Goal: Task Accomplishment & Management: Complete application form

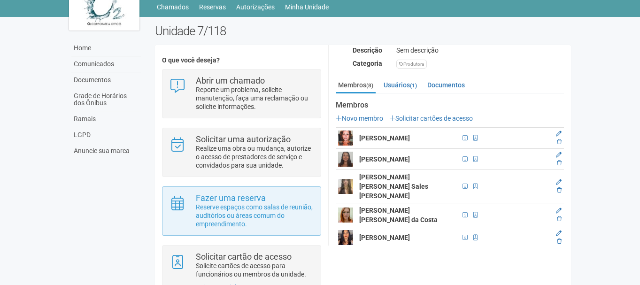
scroll to position [68, 0]
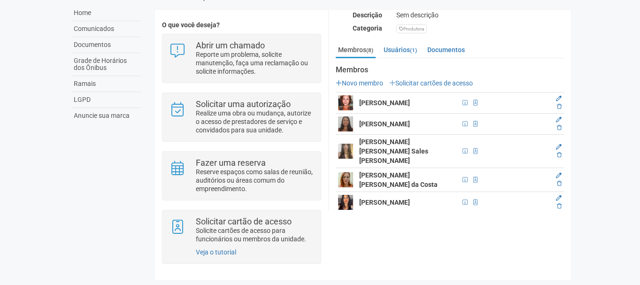
click at [347, 102] on img at bounding box center [345, 102] width 15 height 15
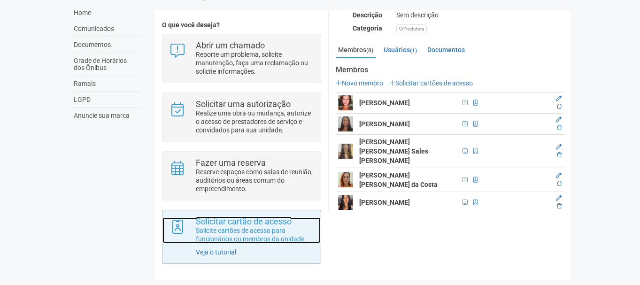
click at [255, 241] on p "Solicite cartões de acesso para funcionários ou membros da unidade." at bounding box center [255, 234] width 118 height 17
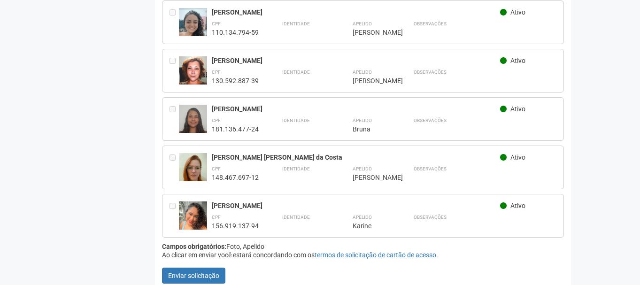
scroll to position [261, 0]
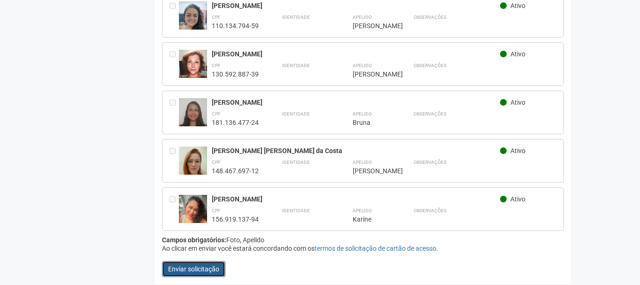
click at [199, 265] on button "Enviar solicitação" at bounding box center [193, 269] width 63 height 16
click at [197, 265] on button "Enviar solicitação" at bounding box center [193, 269] width 63 height 16
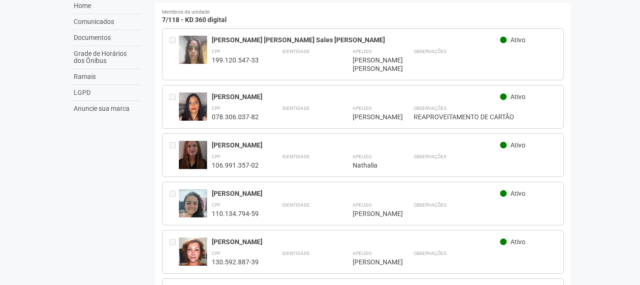
scroll to position [0, 0]
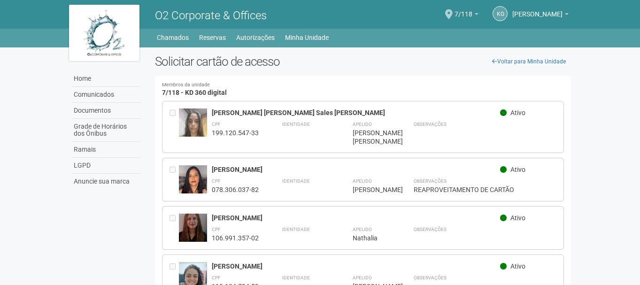
drag, startPoint x: 114, startPoint y: 48, endPoint x: 126, endPoint y: 47, distance: 11.8
click at [114, 48] on div "Home Comunicados Documentos Grade de Horários dos Ônibus Ramais LGPD Anuncie su…" at bounding box center [105, 120] width 86 height 147
click at [177, 35] on link "Chamados" at bounding box center [173, 37] width 32 height 13
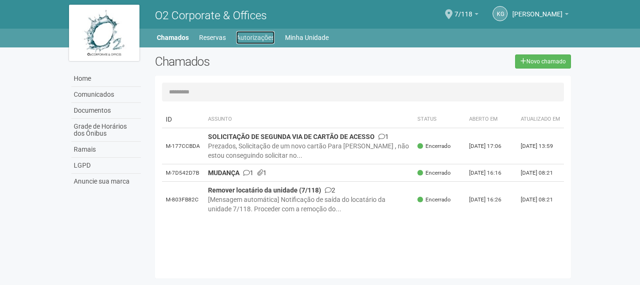
click at [242, 36] on link "Autorizações" at bounding box center [255, 37] width 39 height 13
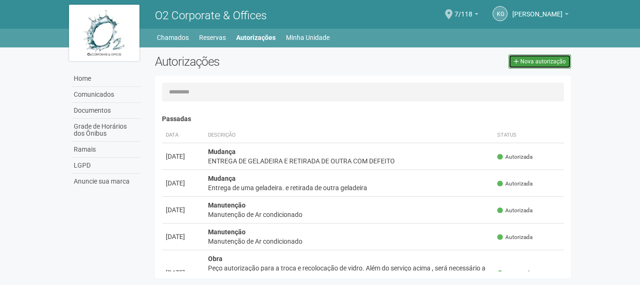
click at [553, 62] on span "Nova autorização" at bounding box center [544, 61] width 46 height 7
select select "**"
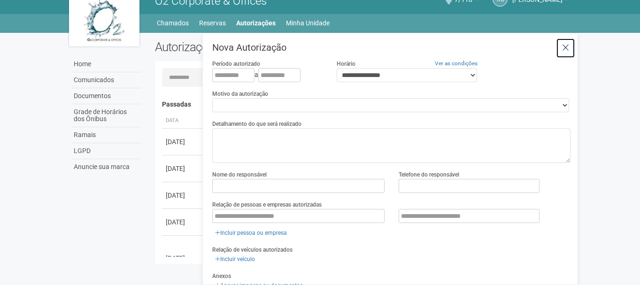
click at [568, 42] on button at bounding box center [565, 48] width 19 height 20
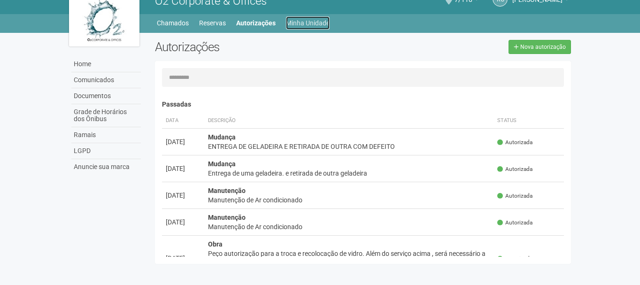
click at [309, 20] on link "Minha Unidade" at bounding box center [308, 22] width 44 height 13
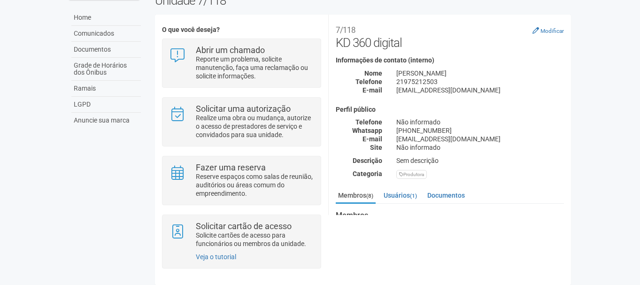
scroll to position [68, 0]
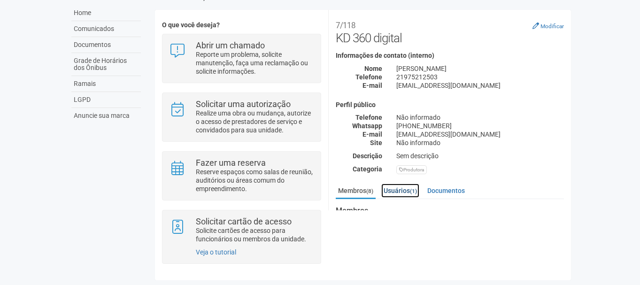
click at [410, 191] on link "Usuários (1)" at bounding box center [400, 191] width 38 height 14
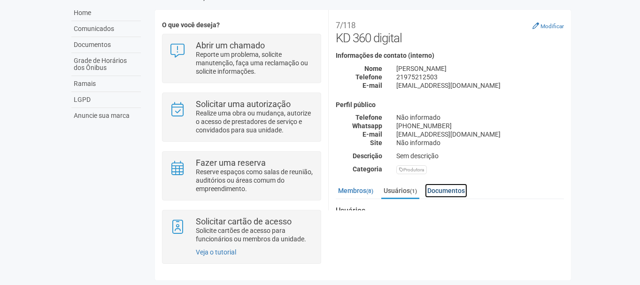
click at [450, 187] on link "Documentos" at bounding box center [446, 191] width 42 height 14
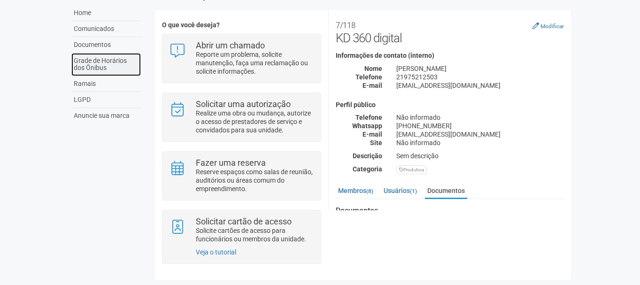
click at [107, 68] on link "Grade de Horários dos Ônibus" at bounding box center [106, 64] width 70 height 23
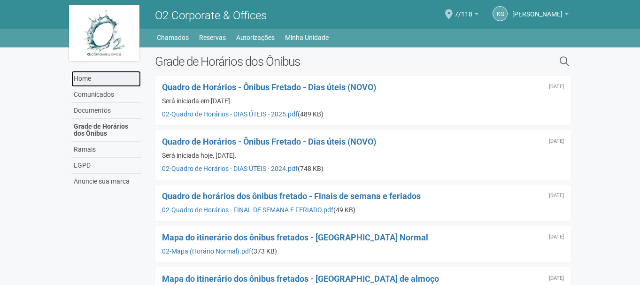
click at [106, 78] on link "Home" at bounding box center [106, 79] width 70 height 16
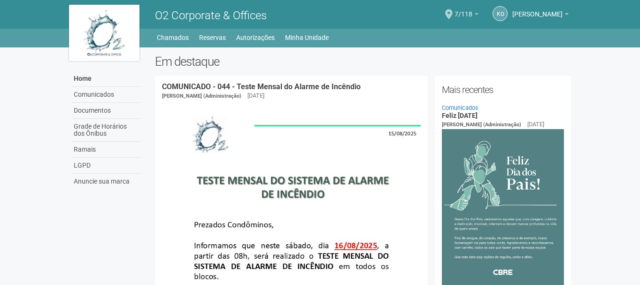
click at [473, 16] on span "7/118" at bounding box center [464, 9] width 18 height 16
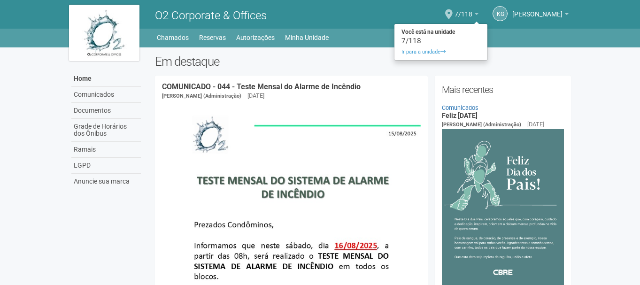
click at [479, 14] on b at bounding box center [477, 14] width 4 height 2
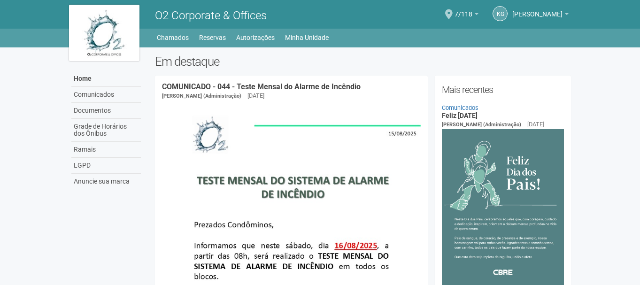
drag, startPoint x: 113, startPoint y: 39, endPoint x: 140, endPoint y: 21, distance: 31.8
click at [113, 39] on img at bounding box center [104, 33] width 70 height 56
click at [249, 36] on link "Autorizações" at bounding box center [255, 37] width 39 height 13
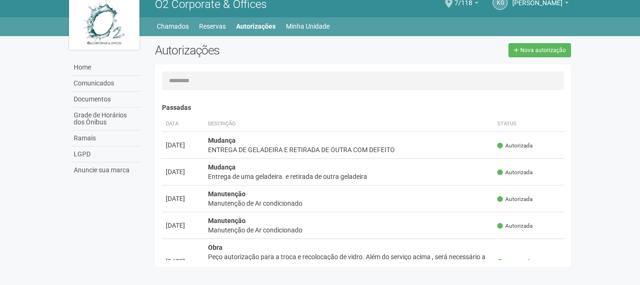
scroll to position [15, 0]
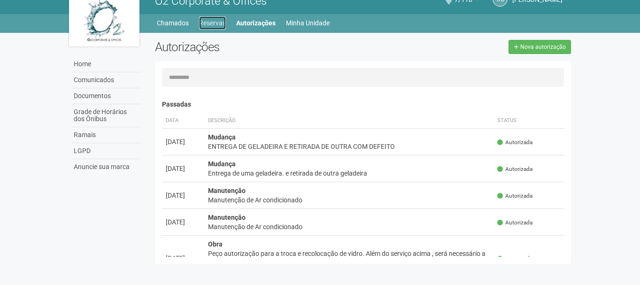
click at [224, 24] on link "Reservas" at bounding box center [212, 22] width 27 height 13
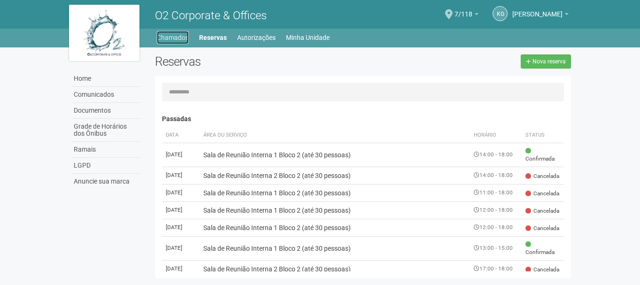
click at [177, 38] on link "Chamados" at bounding box center [173, 37] width 32 height 13
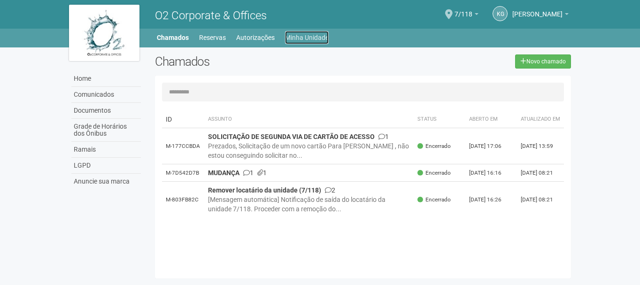
click at [305, 33] on link "Minha Unidade" at bounding box center [307, 37] width 44 height 13
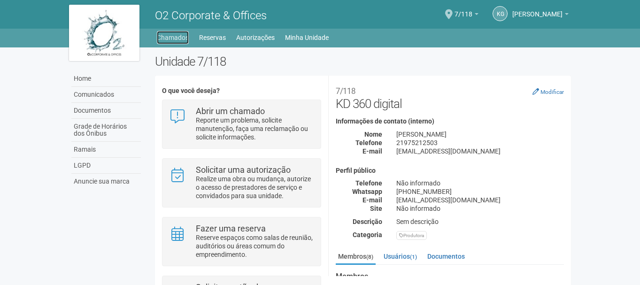
click at [168, 39] on link "Chamados" at bounding box center [173, 37] width 32 height 13
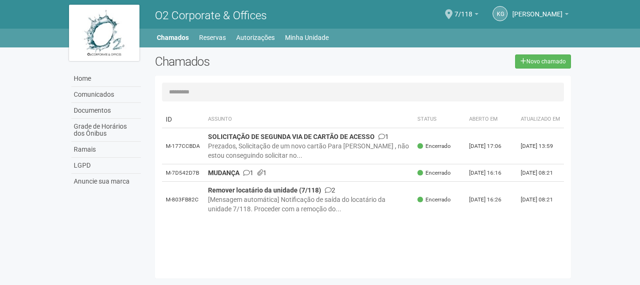
click at [106, 108] on link "Documentos" at bounding box center [106, 111] width 70 height 16
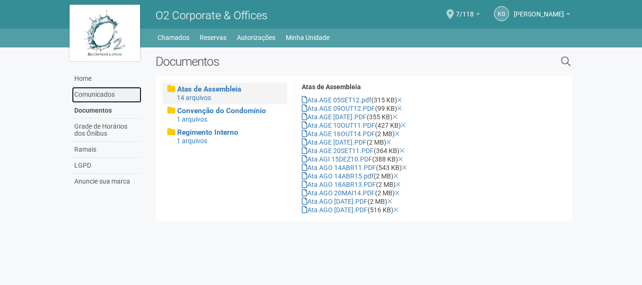
click at [110, 98] on link "Comunicados" at bounding box center [107, 95] width 70 height 16
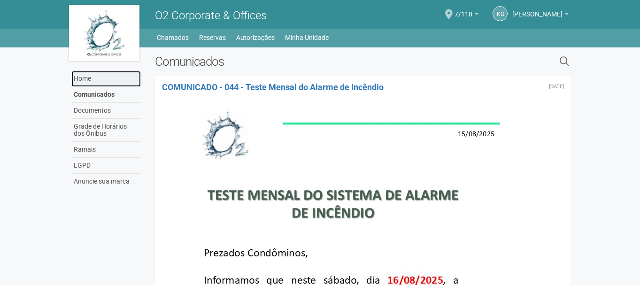
click at [92, 78] on link "Home" at bounding box center [106, 79] width 70 height 16
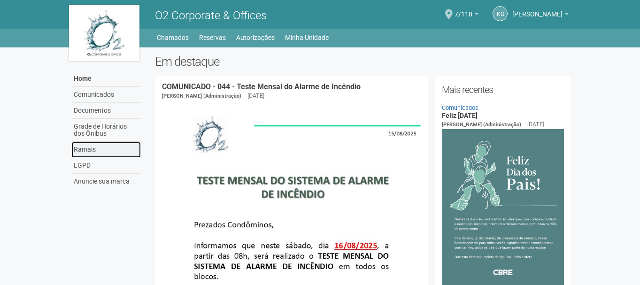
click at [119, 152] on link "Ramais" at bounding box center [106, 150] width 70 height 16
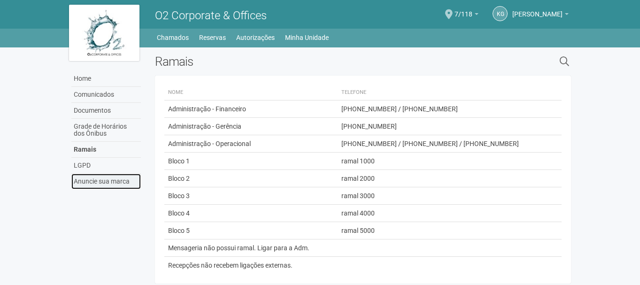
click at [114, 178] on link "Anuncie sua marca" at bounding box center [106, 182] width 70 height 16
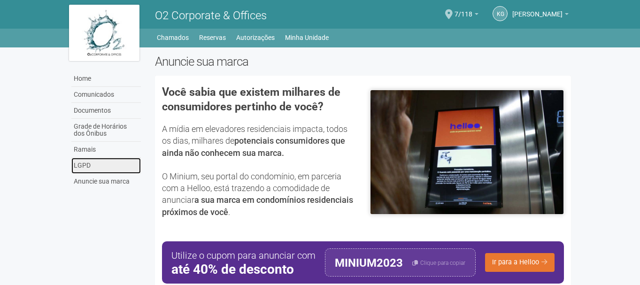
click at [108, 167] on link "LGPD" at bounding box center [106, 166] width 70 height 16
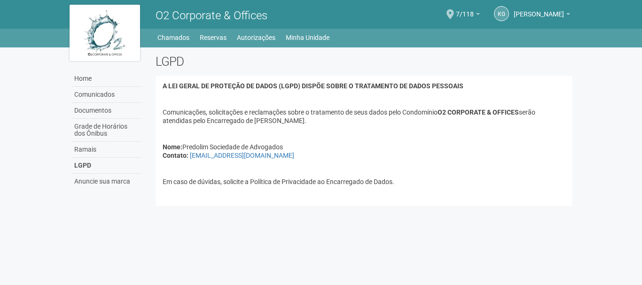
click at [102, 24] on img at bounding box center [105, 33] width 70 height 56
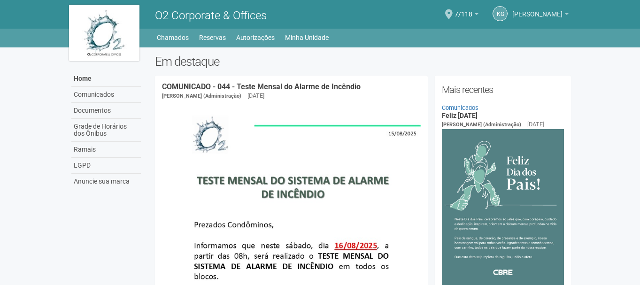
click at [552, 11] on span "[PERSON_NAME]" at bounding box center [538, 9] width 50 height 16
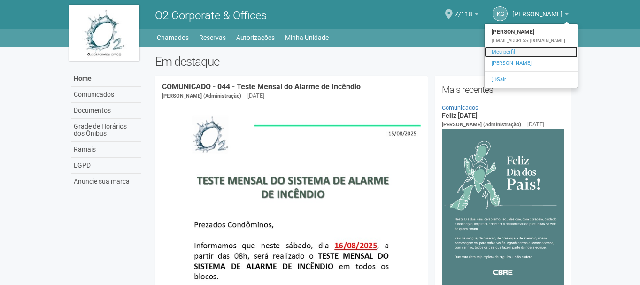
click at [502, 52] on link "Meu perfil" at bounding box center [531, 52] width 93 height 11
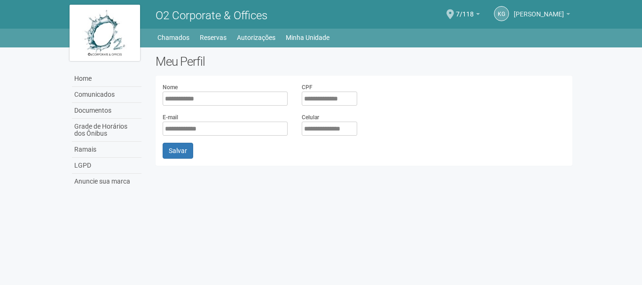
click at [530, 13] on span "[PERSON_NAME]" at bounding box center [539, 9] width 50 height 16
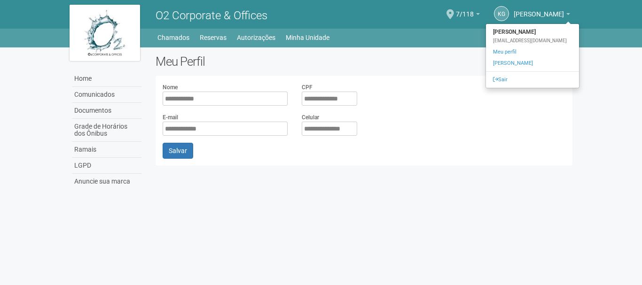
click at [513, 34] on strong "[PERSON_NAME]" at bounding box center [532, 31] width 93 height 11
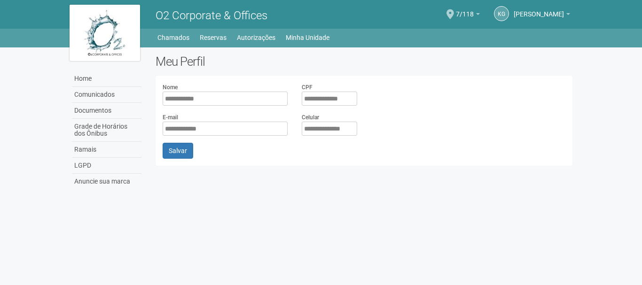
click at [250, 16] on span "O2 Corporate & Offices" at bounding box center [212, 15] width 112 height 13
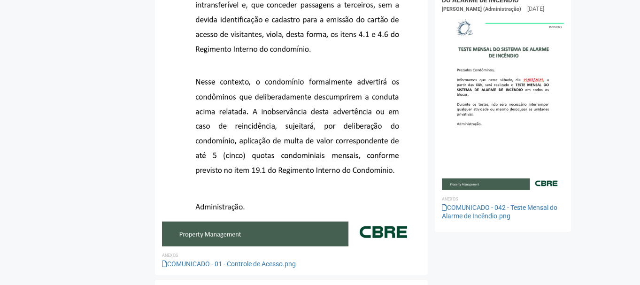
scroll to position [1174, 0]
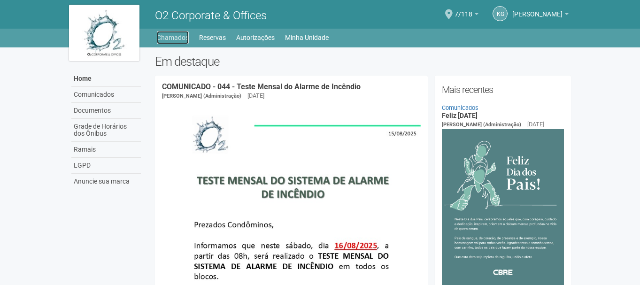
click at [186, 35] on link "Chamados" at bounding box center [173, 37] width 32 height 13
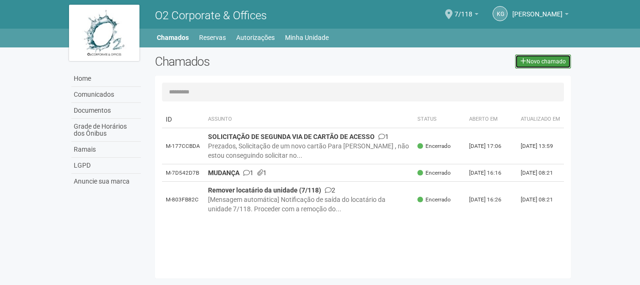
click at [551, 64] on link "Novo chamado" at bounding box center [543, 61] width 56 height 14
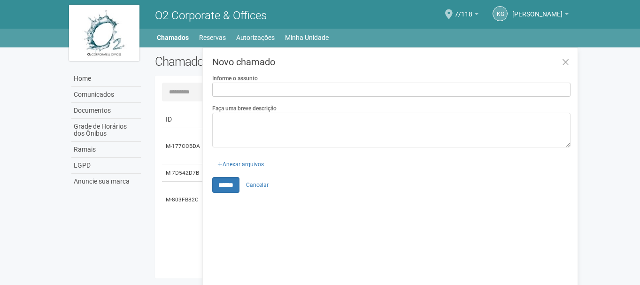
click at [325, 87] on input "Informe o assunto" at bounding box center [391, 90] width 358 height 14
click at [264, 179] on link "Cancelar" at bounding box center [257, 185] width 33 height 14
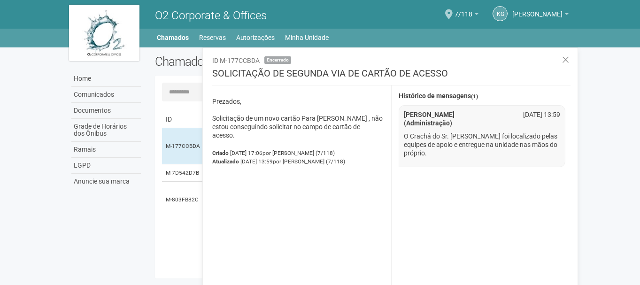
click at [180, 109] on div "ID Assunto Status Aberto em Atualizado em M-177CCBDA SOLICITAÇÃO DE SEGUNDA VIA…" at bounding box center [367, 188] width 410 height 165
click at [566, 64] on icon at bounding box center [565, 59] width 7 height 9
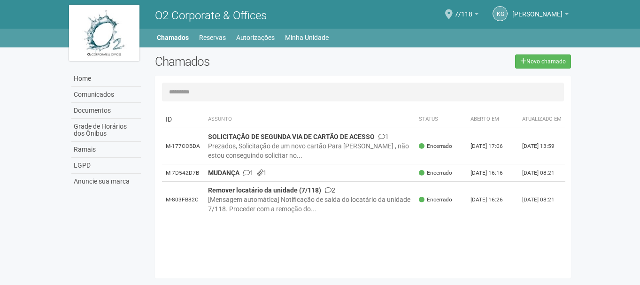
click at [244, 238] on div "ID Assunto Status Aberto em Atualizado em M-177CCBDA SOLICITAÇÃO DE SEGUNDA VIA…" at bounding box center [367, 188] width 410 height 165
click at [213, 88] on input "text" at bounding box center [363, 92] width 403 height 19
click at [178, 38] on link "Chamados" at bounding box center [173, 37] width 32 height 13
click at [214, 33] on link "Reservas" at bounding box center [212, 37] width 27 height 13
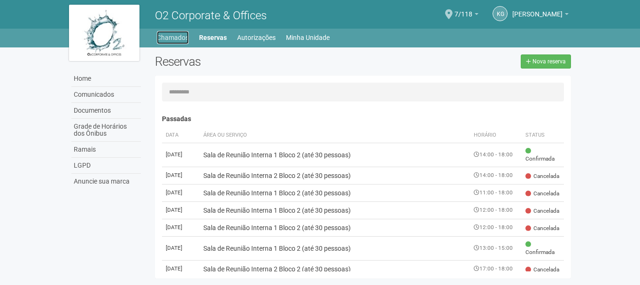
click at [184, 38] on link "Chamados" at bounding box center [173, 37] width 32 height 13
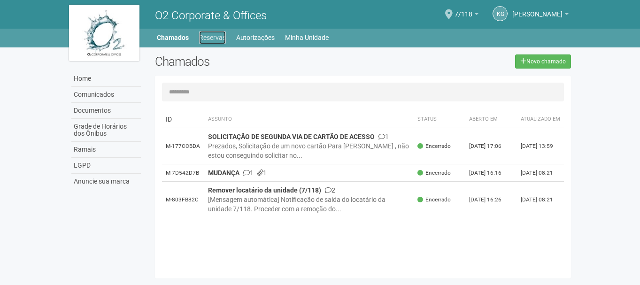
click at [210, 39] on link "Reservas" at bounding box center [212, 37] width 27 height 13
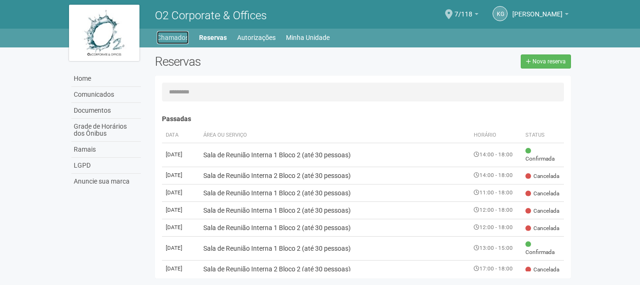
click at [169, 40] on link "Chamados" at bounding box center [173, 37] width 32 height 13
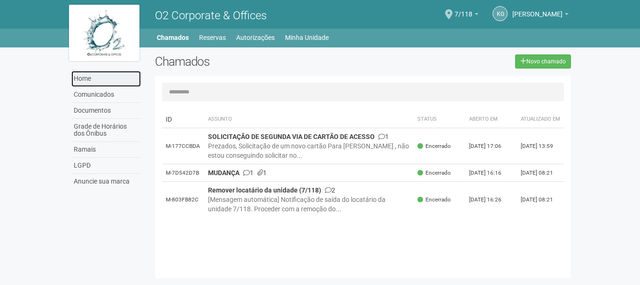
click at [97, 77] on link "Home" at bounding box center [106, 79] width 70 height 16
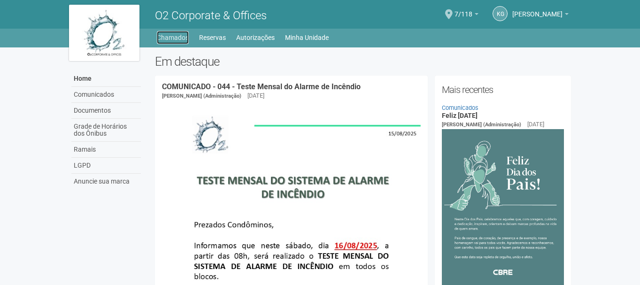
click at [178, 37] on link "Chamados" at bounding box center [173, 37] width 32 height 13
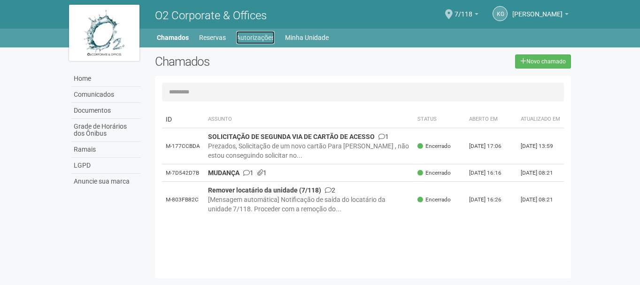
click at [271, 41] on link "Autorizações" at bounding box center [255, 37] width 39 height 13
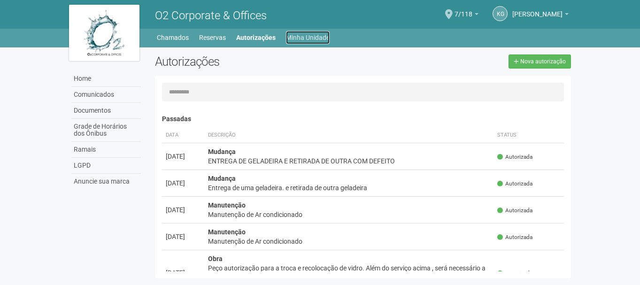
click at [320, 40] on link "Minha Unidade" at bounding box center [308, 37] width 44 height 13
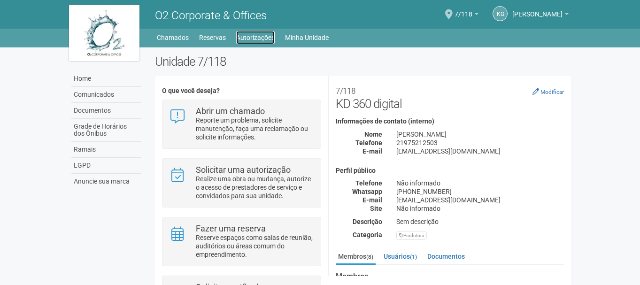
click at [259, 36] on link "Autorizações" at bounding box center [255, 37] width 39 height 13
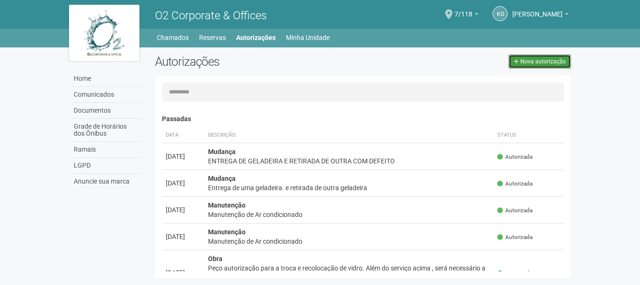
click at [534, 63] on span "Nova autorização" at bounding box center [544, 61] width 46 height 7
select select "**"
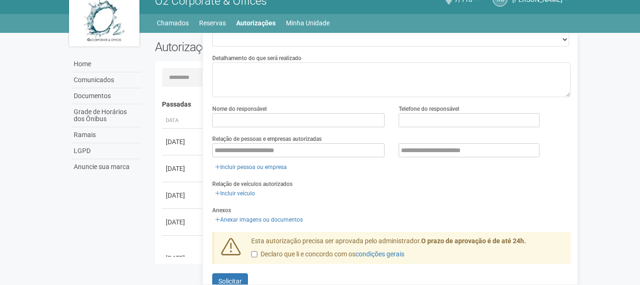
scroll to position [83, 0]
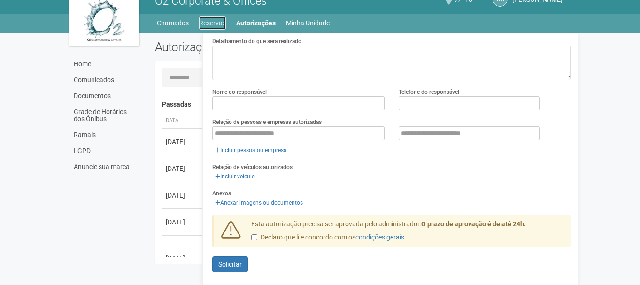
click at [219, 20] on link "Reservas" at bounding box center [212, 22] width 27 height 13
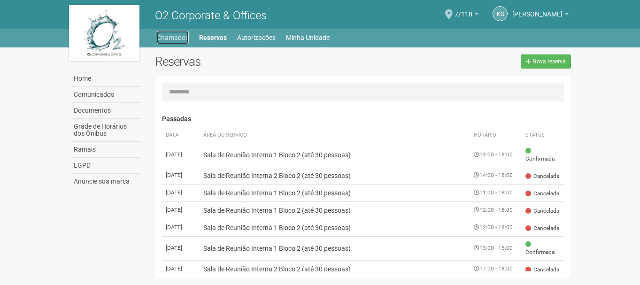
click at [173, 35] on link "Chamados" at bounding box center [173, 37] width 32 height 13
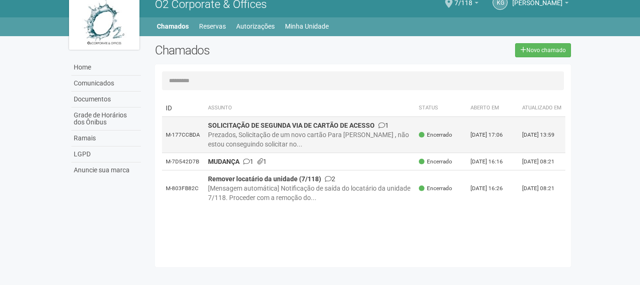
scroll to position [15, 0]
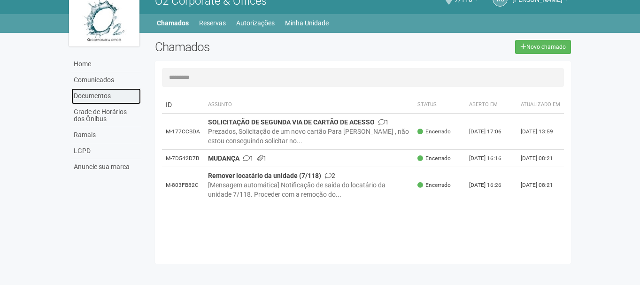
click at [105, 97] on link "Documentos" at bounding box center [106, 96] width 70 height 16
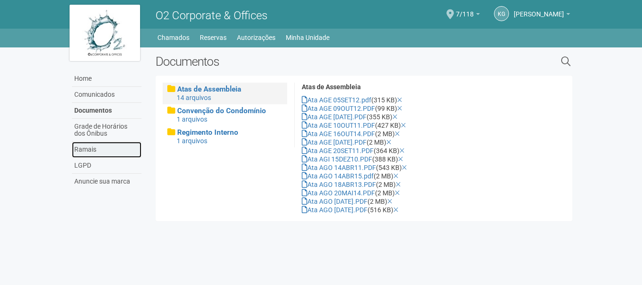
click at [102, 153] on link "Ramais" at bounding box center [107, 150] width 70 height 16
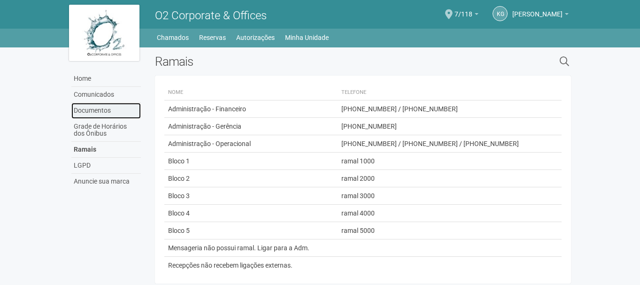
click at [100, 117] on link "Documentos" at bounding box center [106, 111] width 70 height 16
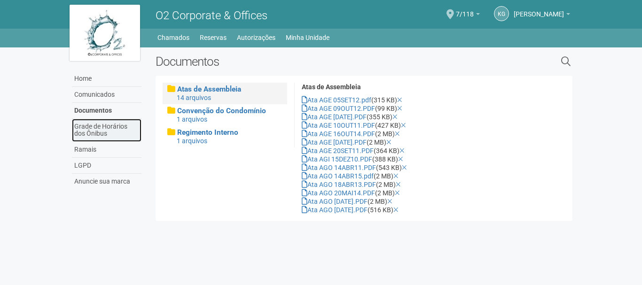
click at [111, 134] on link "Grade de Horários dos Ônibus" at bounding box center [107, 130] width 70 height 23
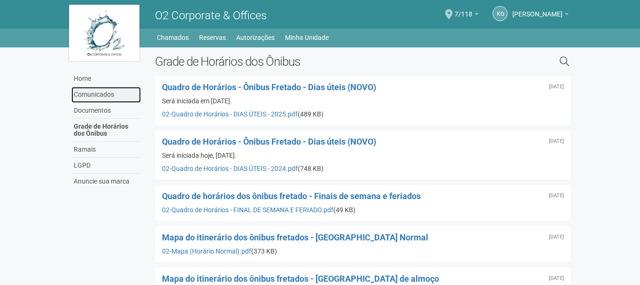
click at [94, 88] on link "Comunicados" at bounding box center [106, 95] width 70 height 16
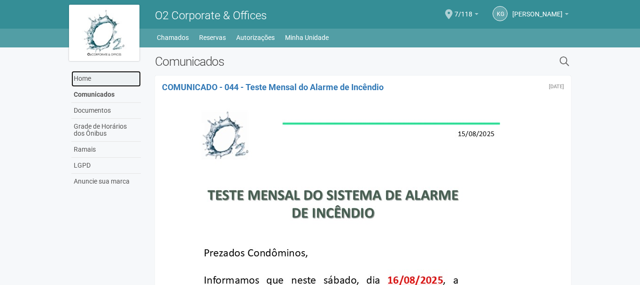
click at [76, 81] on link "Home" at bounding box center [106, 79] width 70 height 16
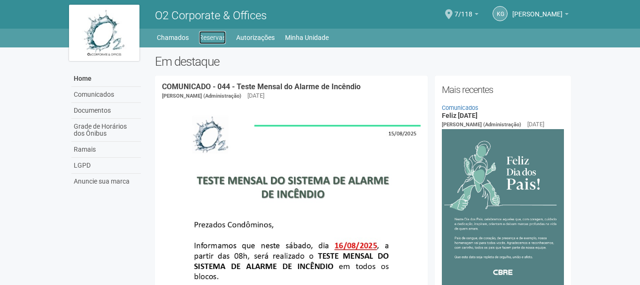
click at [210, 37] on link "Reservas" at bounding box center [212, 37] width 27 height 13
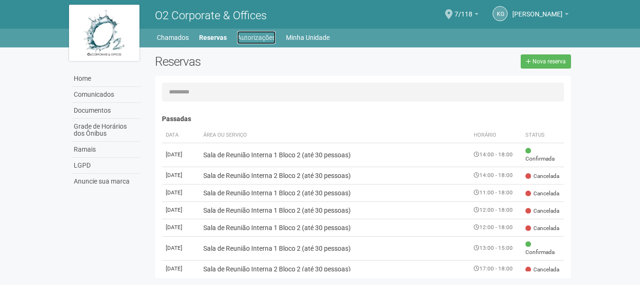
click at [248, 36] on link "Autorizações" at bounding box center [256, 37] width 39 height 13
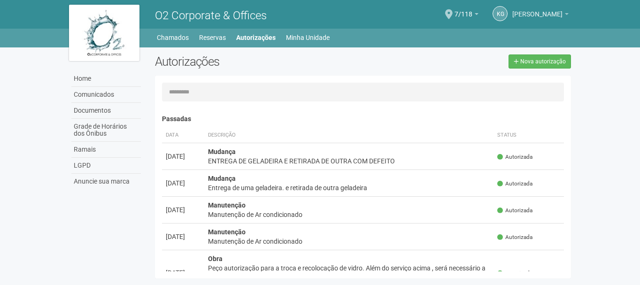
click at [565, 16] on link "[PERSON_NAME]" at bounding box center [541, 16] width 56 height 8
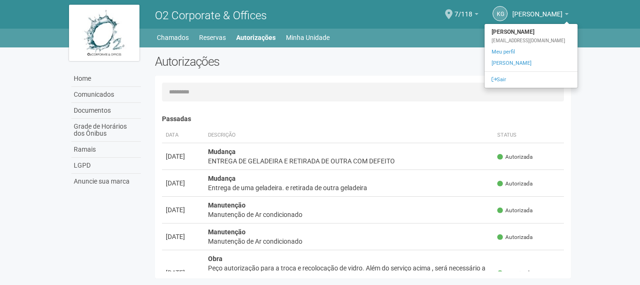
click at [260, 50] on div "Home Comunicados Documentos Grade de Horários dos Ônibus Ramais LGPD Anuncie su…" at bounding box center [320, 165] width 517 height 236
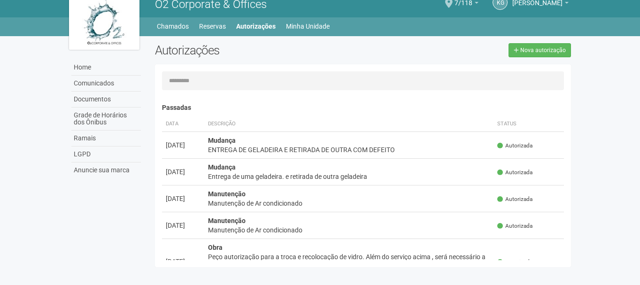
scroll to position [15, 0]
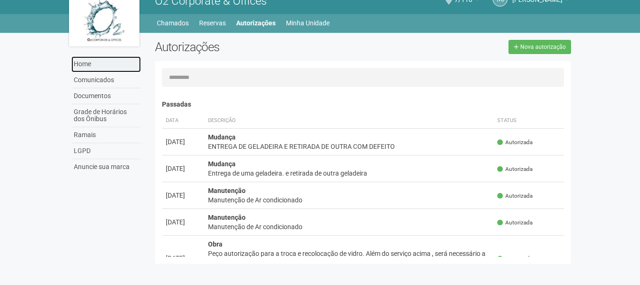
click at [98, 63] on link "Home" at bounding box center [106, 64] width 70 height 16
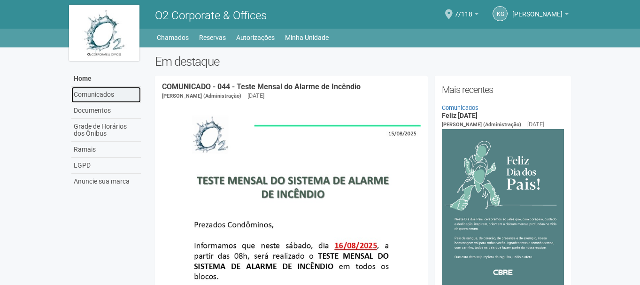
click at [96, 90] on link "Comunicados" at bounding box center [106, 95] width 70 height 16
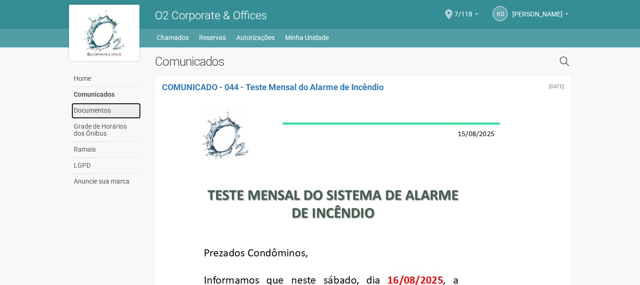
click at [95, 111] on link "Documentos" at bounding box center [106, 111] width 70 height 16
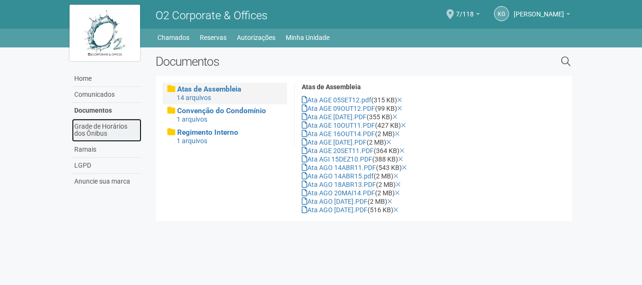
click at [112, 134] on link "Grade de Horários dos Ônibus" at bounding box center [107, 130] width 70 height 23
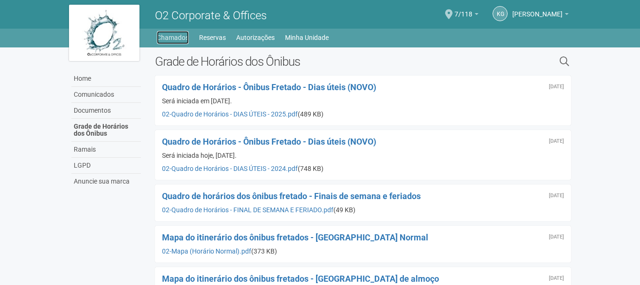
click at [177, 40] on link "Chamados" at bounding box center [173, 37] width 32 height 13
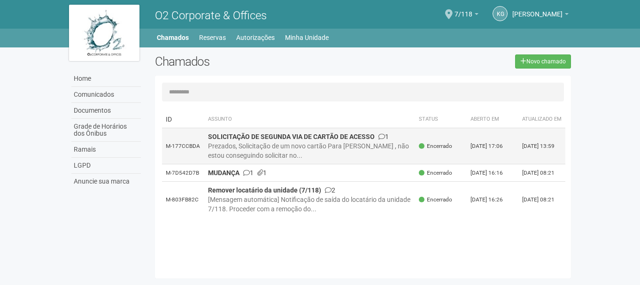
click at [284, 149] on div "Prezados, Solicitação de um novo cartão Para [PERSON_NAME] , não estou consegui…" at bounding box center [310, 150] width 204 height 19
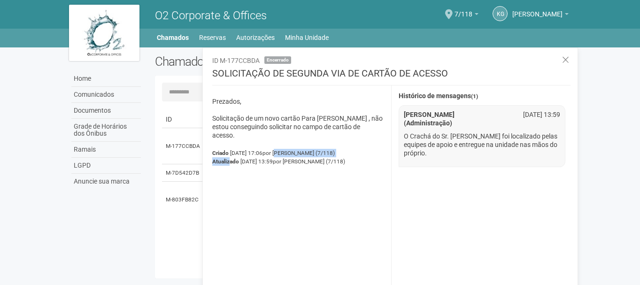
drag, startPoint x: 229, startPoint y: 161, endPoint x: 289, endPoint y: 151, distance: 60.9
click at [289, 151] on div "Criado 18/06/2024 17:06 por Karine Gomes (7/118) Atualizado 21/06/2024 13:59 po…" at bounding box center [298, 157] width 172 height 17
click at [294, 191] on div "Prezados, Solicitação de um novo cartão Para Matheus Camâra , não estou consegu…" at bounding box center [298, 192] width 187 height 212
click at [566, 64] on icon at bounding box center [565, 59] width 7 height 9
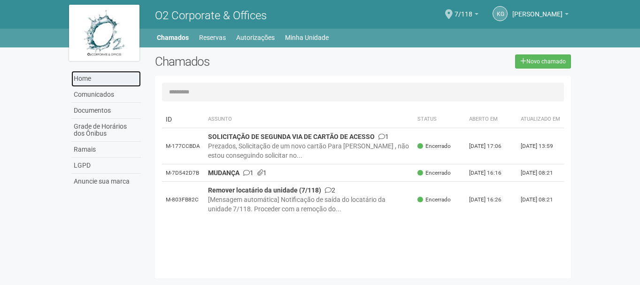
click at [107, 81] on link "Home" at bounding box center [106, 79] width 70 height 16
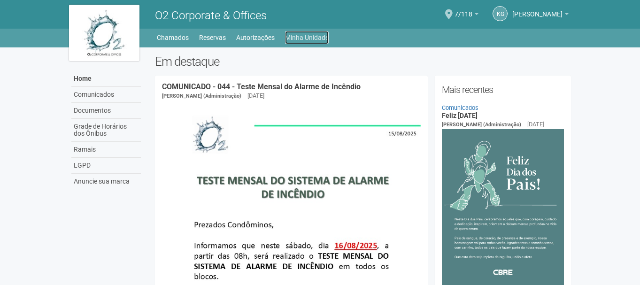
click at [312, 35] on link "Minha Unidade" at bounding box center [307, 37] width 44 height 13
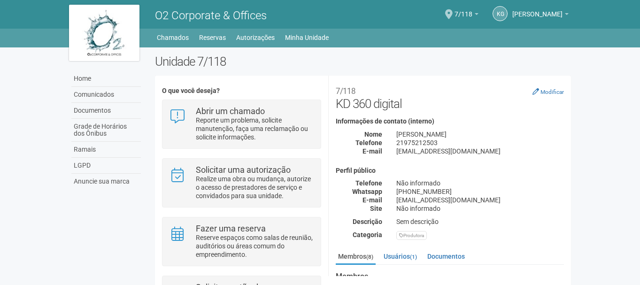
drag, startPoint x: 571, startPoint y: 165, endPoint x: 615, endPoint y: 143, distance: 48.7
click at [615, 143] on body "Aguarde... O2 Corporate & Offices KG Karine Gomes Karine Gomes rh@k2l.com.br Me…" at bounding box center [320, 142] width 640 height 285
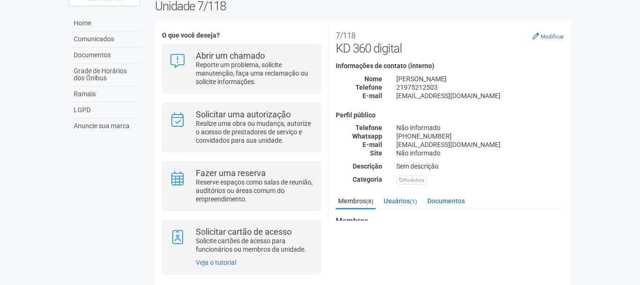
scroll to position [68, 0]
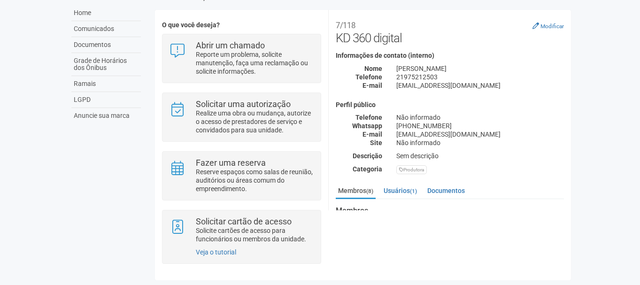
click at [574, 117] on div "Unidade 7/118 O que você deseja? Abrir um chamado Reporte um problema, solicite…" at bounding box center [363, 137] width 431 height 296
drag, startPoint x: 498, startPoint y: 68, endPoint x: 526, endPoint y: 112, distance: 51.7
click at [526, 112] on div "7/118 KD 360 digital Modificar Informações de contato (interno) Nome Karine Gom…" at bounding box center [450, 95] width 228 height 157
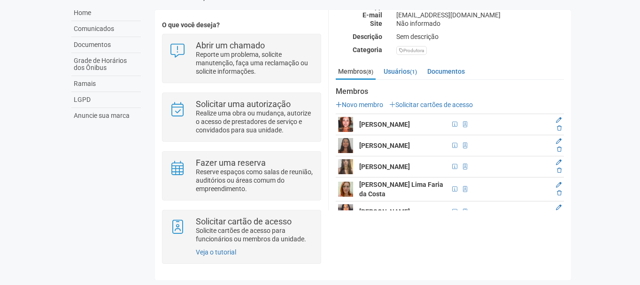
scroll to position [111, 0]
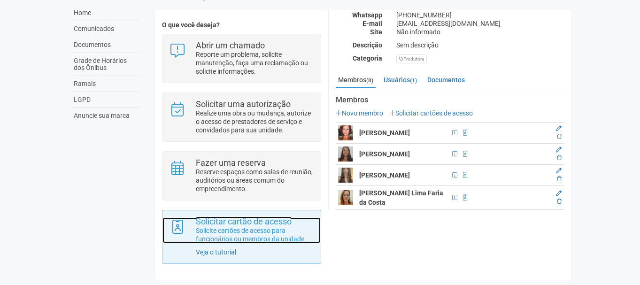
click at [215, 237] on p "Solicite cartões de acesso para funcionários ou membros da unidade." at bounding box center [255, 234] width 118 height 17
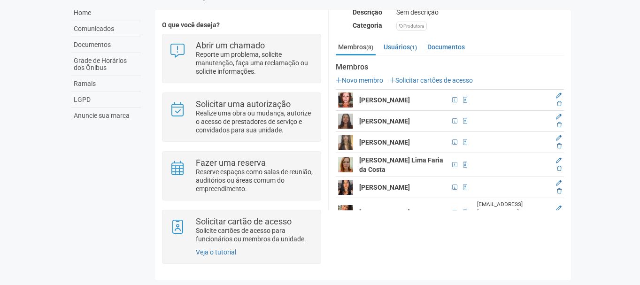
scroll to position [102, 0]
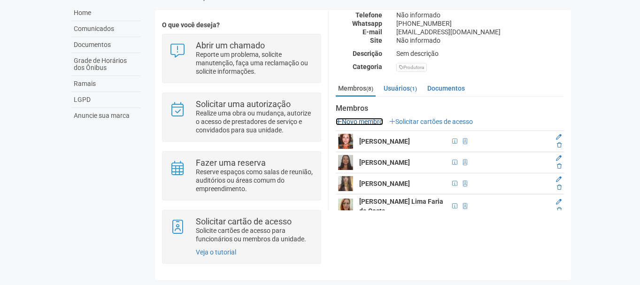
click at [349, 118] on link "Novo membro" at bounding box center [359, 122] width 47 height 8
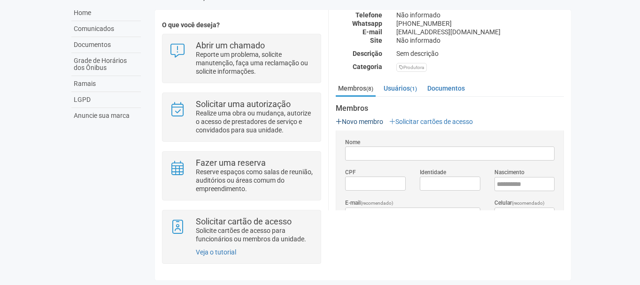
scroll to position [0, 0]
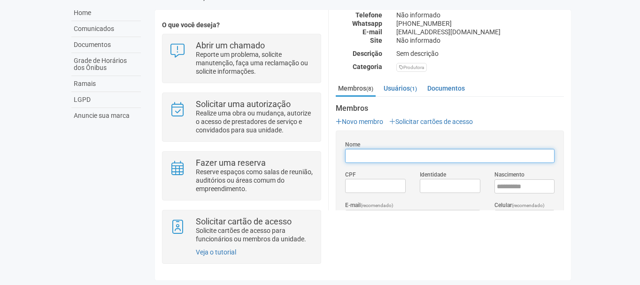
click at [397, 157] on input "Nome" at bounding box center [450, 156] width 210 height 14
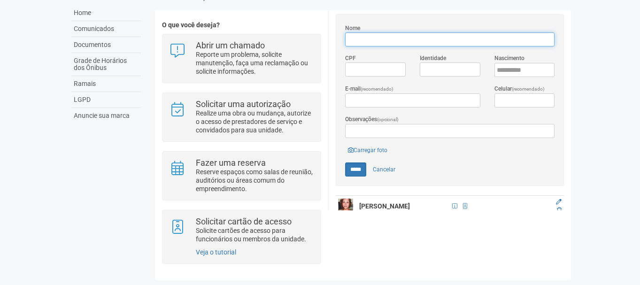
scroll to position [196, 0]
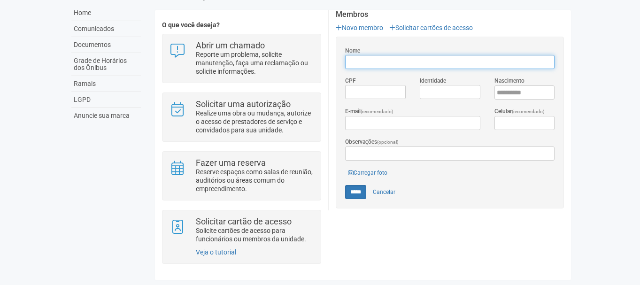
click at [398, 59] on input "Nome" at bounding box center [450, 62] width 210 height 14
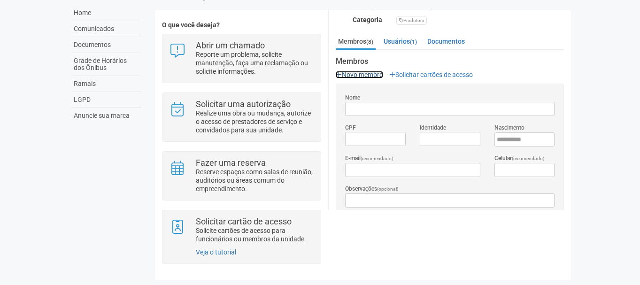
click at [375, 73] on link "Novo membro" at bounding box center [359, 75] width 47 height 8
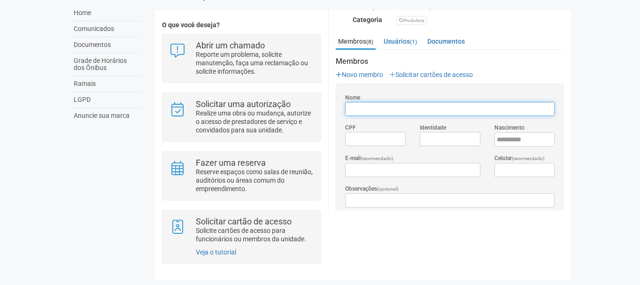
click at [391, 108] on input "Nome" at bounding box center [450, 109] width 210 height 14
type input "*"
type input "**********"
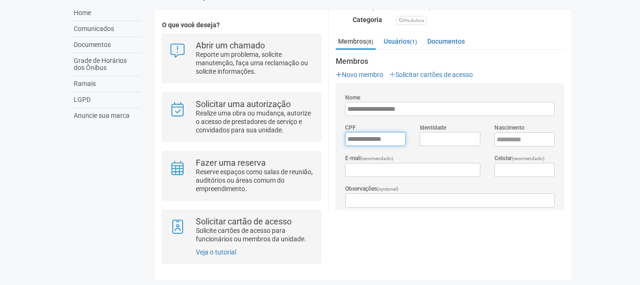
click at [382, 132] on input "*********" at bounding box center [375, 139] width 61 height 14
type input "**********"
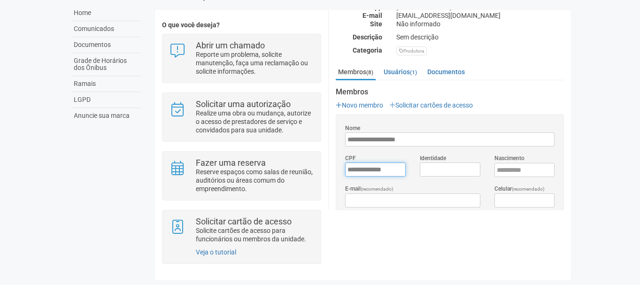
scroll to position [102, 0]
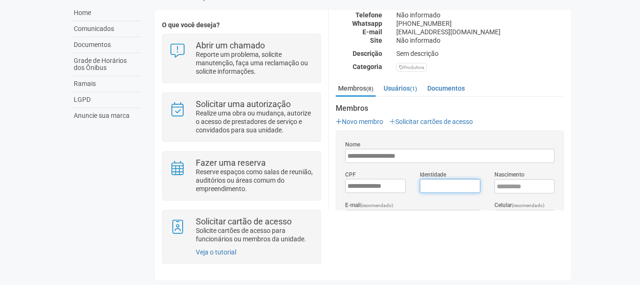
click at [421, 181] on input "Identidade" at bounding box center [450, 186] width 61 height 14
type input "*"
type input "*******"
click at [512, 186] on input "****" at bounding box center [525, 186] width 61 height 14
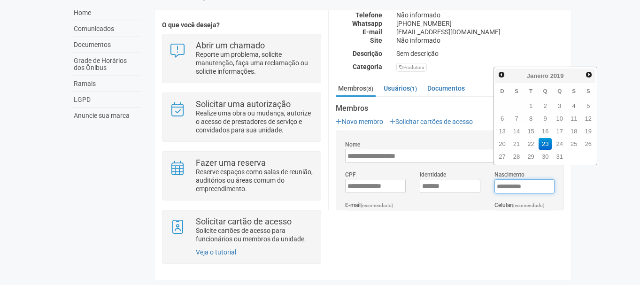
type input "**********"
click at [461, 203] on div "E-mail (recomendado)" at bounding box center [412, 212] width 149 height 23
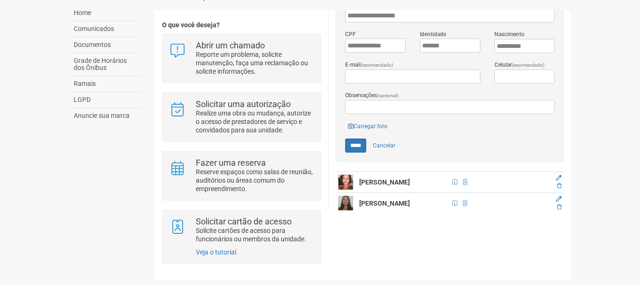
scroll to position [243, 0]
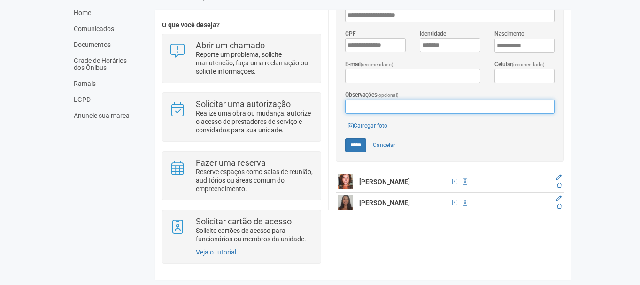
click at [390, 105] on input "Observações (opcional)" at bounding box center [450, 107] width 210 height 14
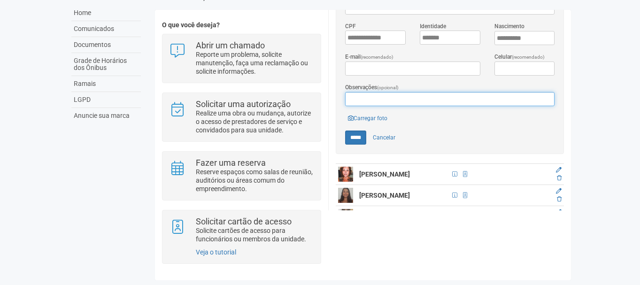
scroll to position [235, 0]
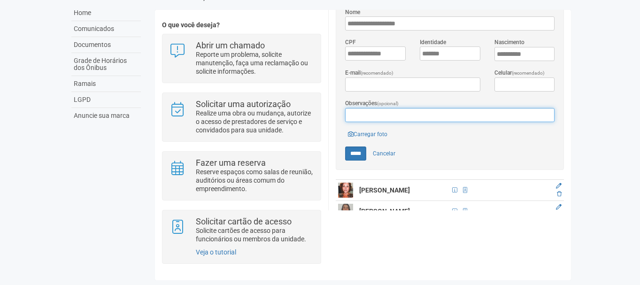
click at [390, 108] on input "Observações (opcional)" at bounding box center [450, 115] width 210 height 14
click at [415, 109] on input "**********" at bounding box center [450, 115] width 210 height 14
click at [464, 111] on input "**********" at bounding box center [450, 115] width 210 height 14
paste input "**********"
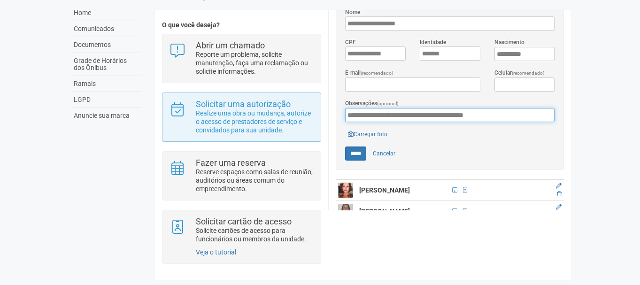
drag, startPoint x: 430, startPoint y: 112, endPoint x: 306, endPoint y: 128, distance: 125.0
click at [306, 128] on div "O que você deseja? Abrir um chamado Reporte um problema, solicite manutenção, f…" at bounding box center [363, 145] width 417 height 256
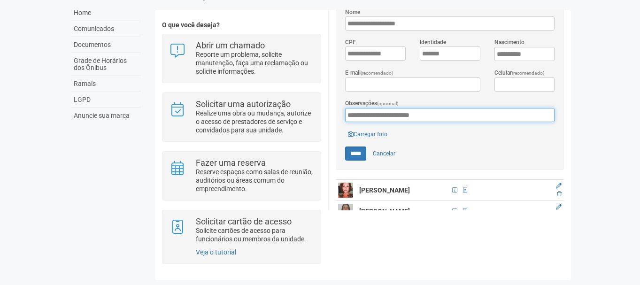
click at [472, 109] on input "**********" at bounding box center [450, 115] width 210 height 14
type input "**********"
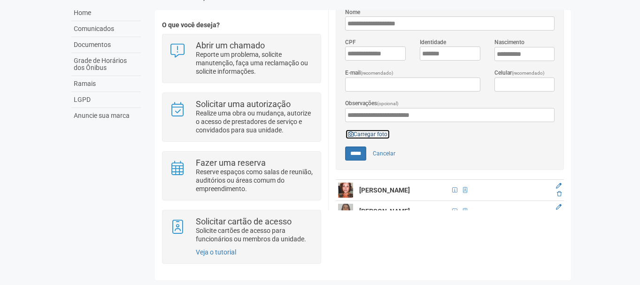
click at [359, 131] on link "Carregar foto" at bounding box center [367, 134] width 45 height 10
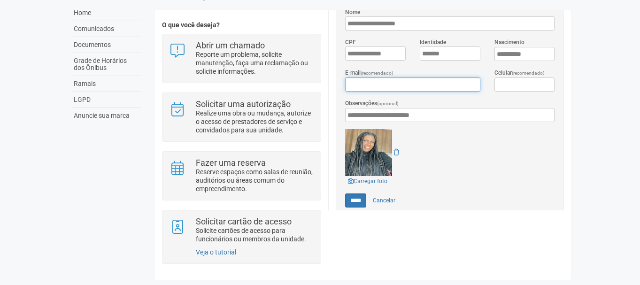
click at [432, 81] on input "E-mail (recomendado)" at bounding box center [412, 85] width 135 height 14
type input "**********"
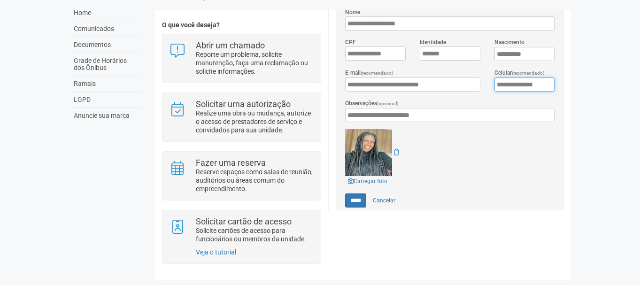
click at [507, 78] on input "**********" at bounding box center [525, 85] width 61 height 14
type input "**********"
paste input "*********"
type input "**********"
click at [362, 194] on input "*****" at bounding box center [355, 201] width 21 height 14
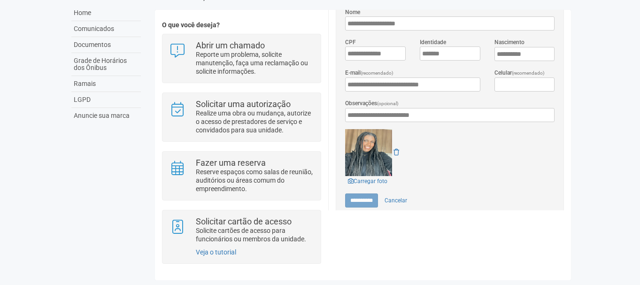
type input "*****"
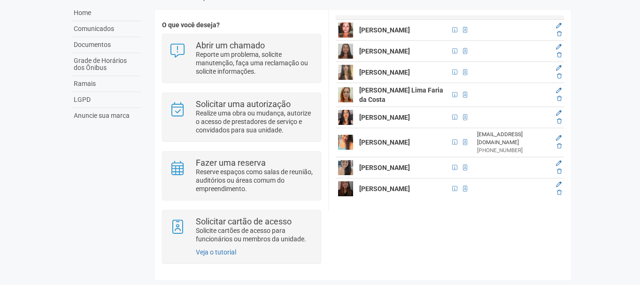
scroll to position [196, 0]
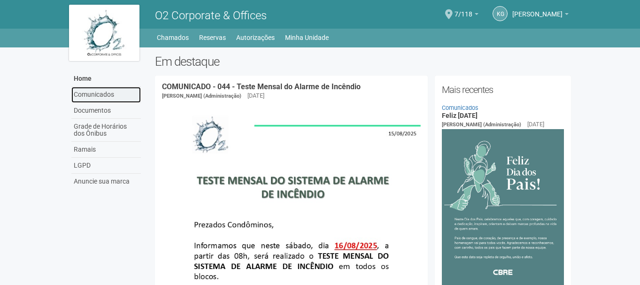
click at [109, 92] on link "Comunicados" at bounding box center [106, 95] width 70 height 16
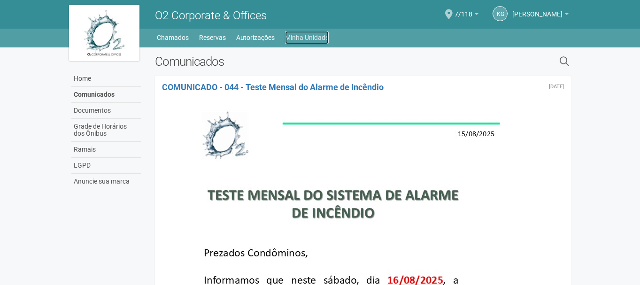
click at [304, 38] on link "Minha Unidade" at bounding box center [307, 37] width 44 height 13
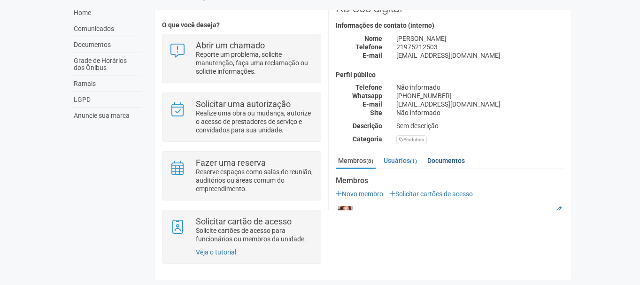
scroll to position [8, 0]
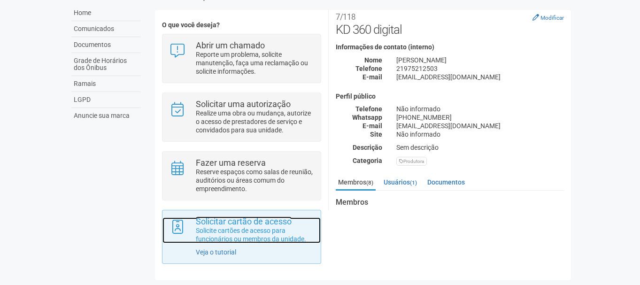
click at [272, 242] on p "Solicite cartões de acesso para funcionários ou membros da unidade." at bounding box center [255, 234] width 118 height 17
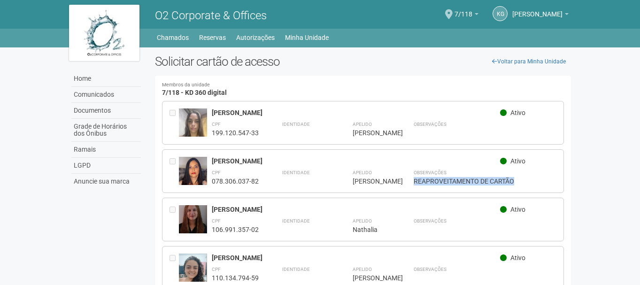
drag, startPoint x: 411, startPoint y: 179, endPoint x: 516, endPoint y: 179, distance: 105.2
click at [516, 179] on div "**********" at bounding box center [384, 177] width 345 height 18
copy div "REAPROVEITAMENTO DE CARTÃO"
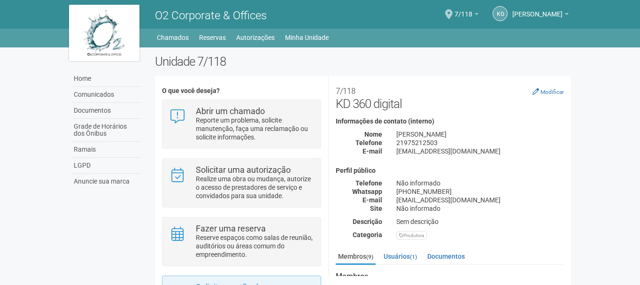
scroll to position [68, 0]
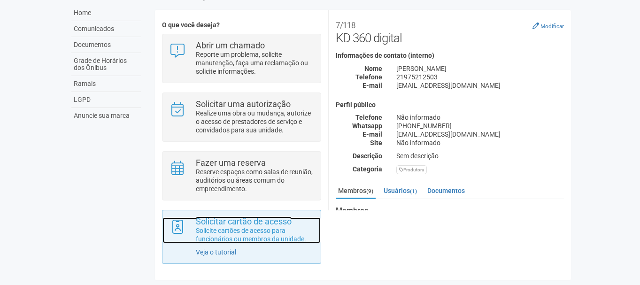
click at [208, 218] on strong "Solicitar cartão de acesso" at bounding box center [244, 222] width 96 height 10
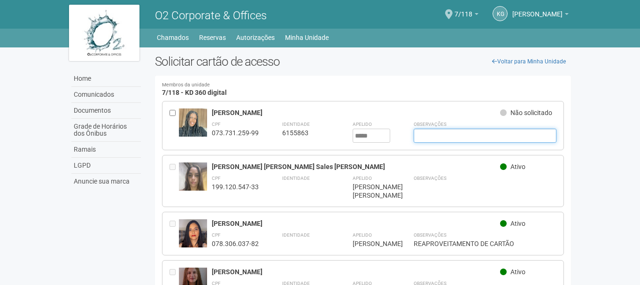
click at [468, 138] on input "text" at bounding box center [485, 136] width 143 height 14
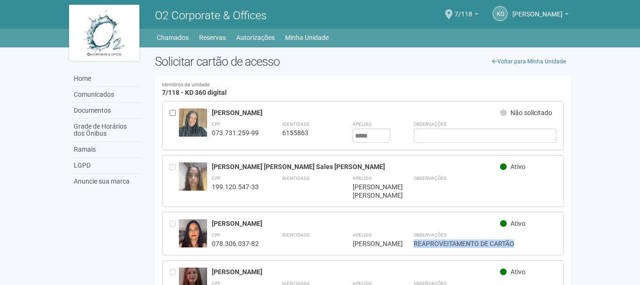
drag, startPoint x: 410, startPoint y: 231, endPoint x: 519, endPoint y: 237, distance: 109.1
click at [519, 237] on div "**********" at bounding box center [384, 239] width 345 height 18
copy div "REAPROVEITAMENTO DE CARTÃO"
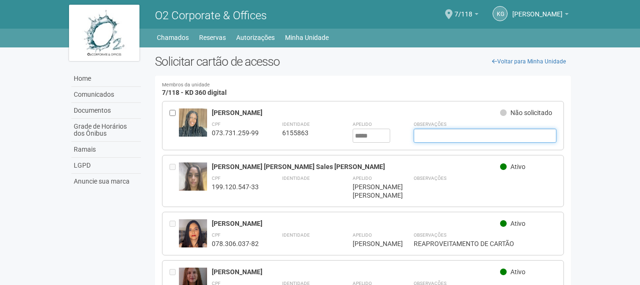
click at [426, 135] on input "text" at bounding box center [485, 136] width 143 height 14
paste input "**********"
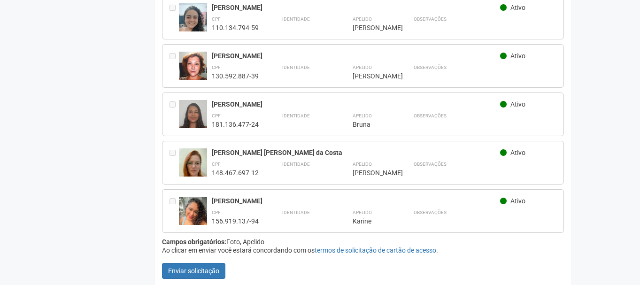
scroll to position [314, 0]
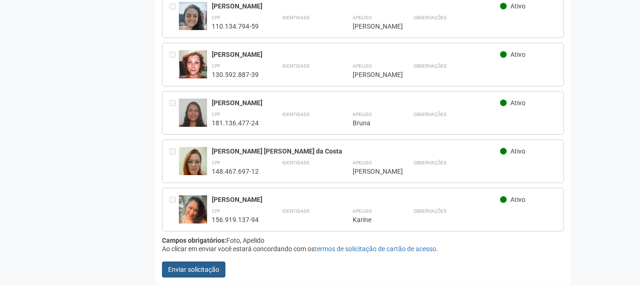
type input "**********"
click at [199, 266] on button "Enviar solicitação" at bounding box center [193, 270] width 63 height 16
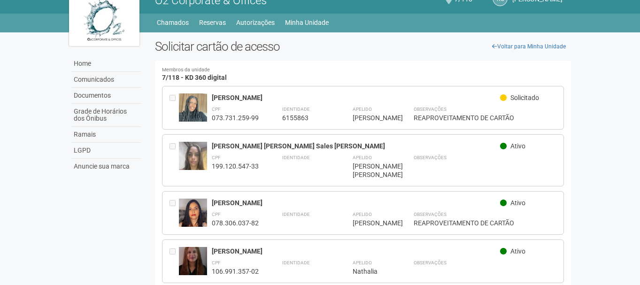
scroll to position [0, 0]
